Goal: Task Accomplishment & Management: Complete application form

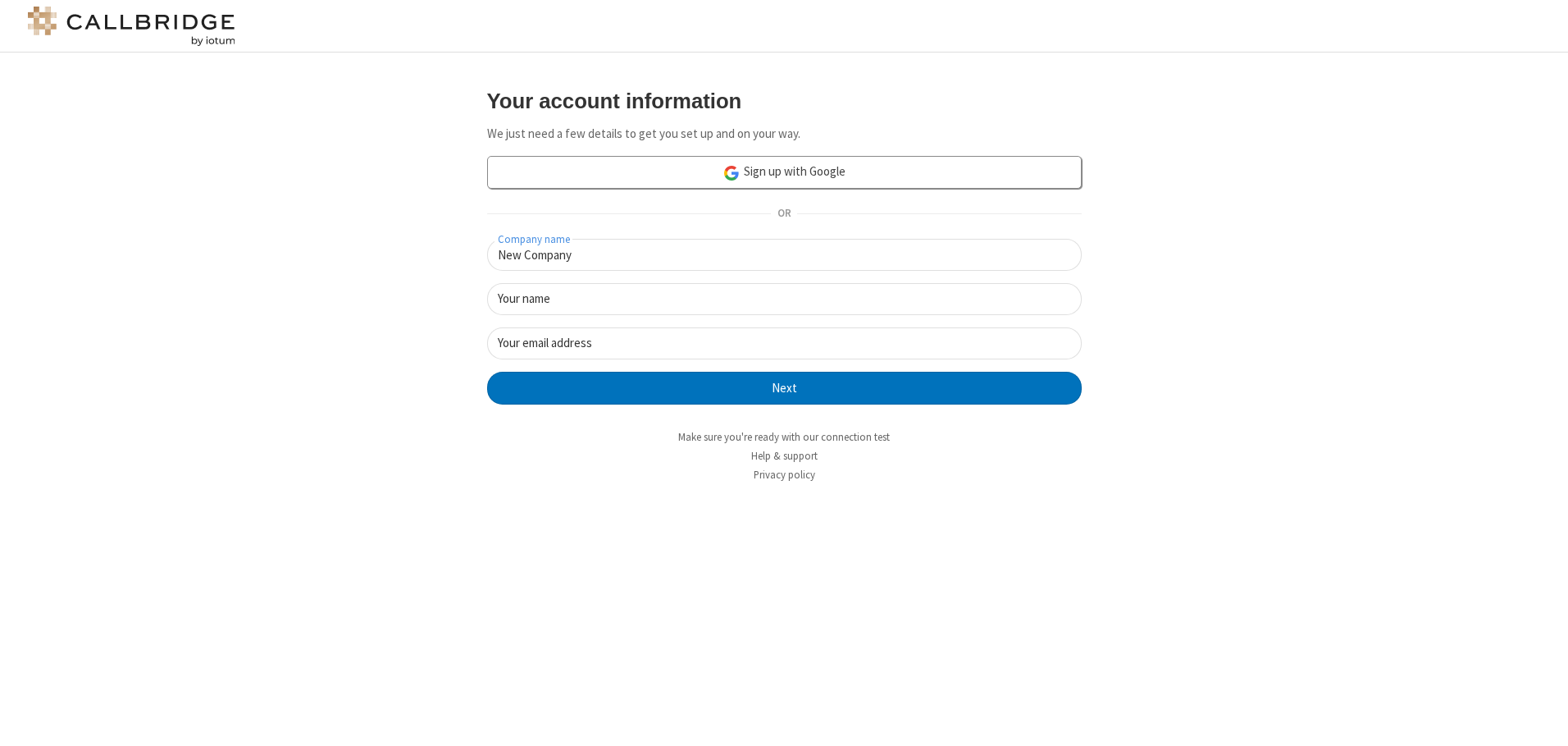
type input "New Company"
type input "New User"
type input "[EMAIL_ADDRESS][DOMAIN_NAME]"
click button "Next" at bounding box center [784, 388] width 594 height 32
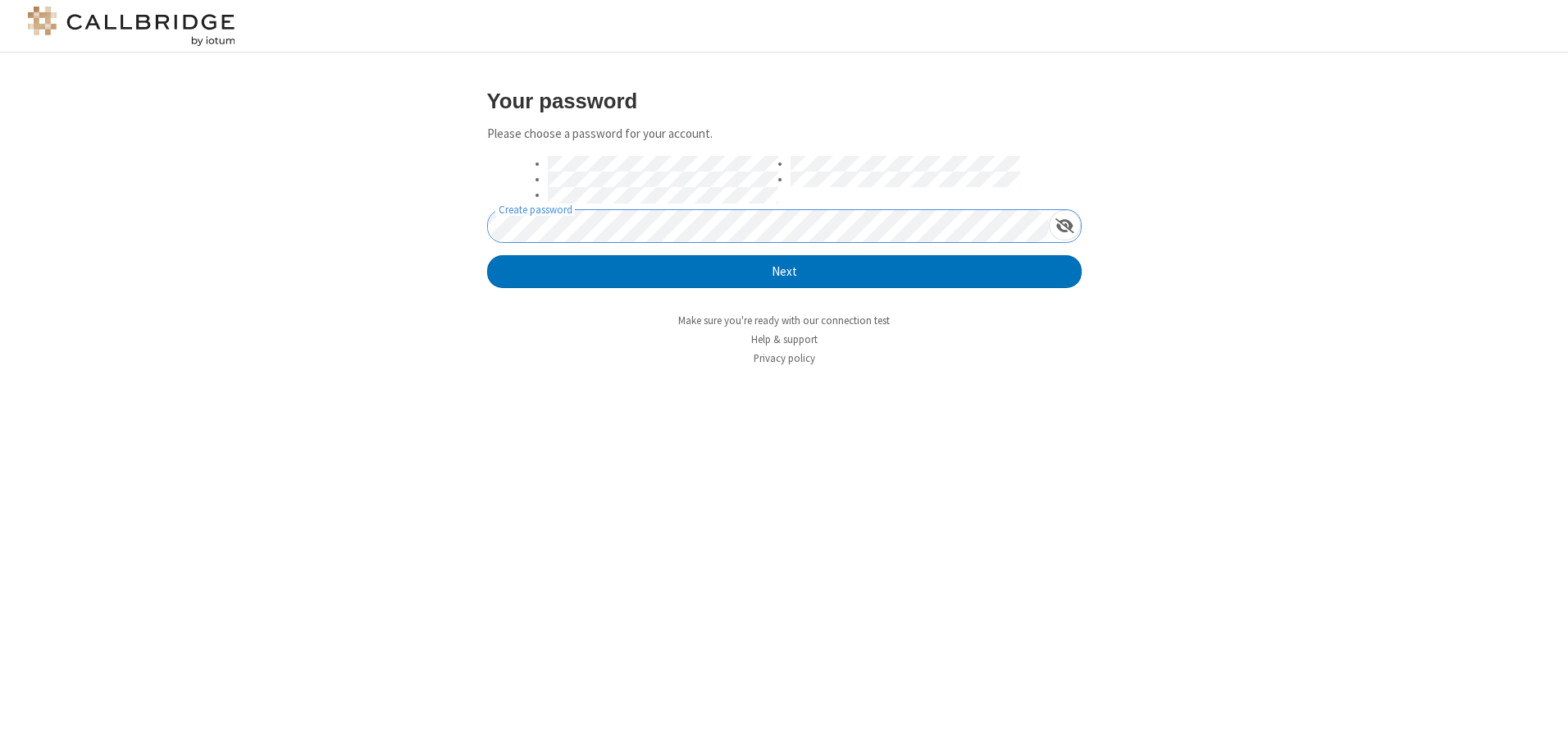
click at [487, 255] on button "Next" at bounding box center [784, 272] width 594 height 32
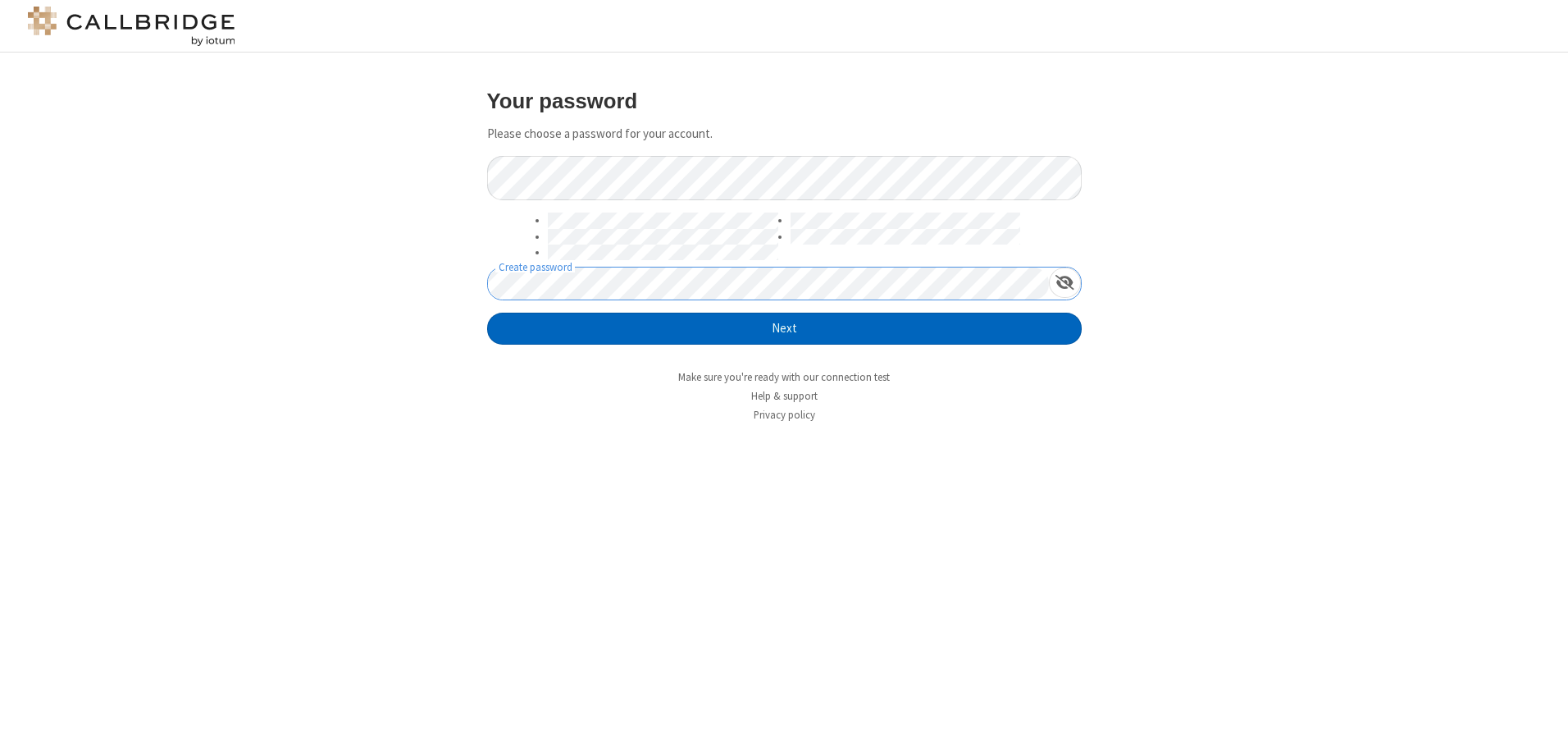
click at [784, 328] on button "Next" at bounding box center [784, 329] width 594 height 32
